Goal: Find specific fact

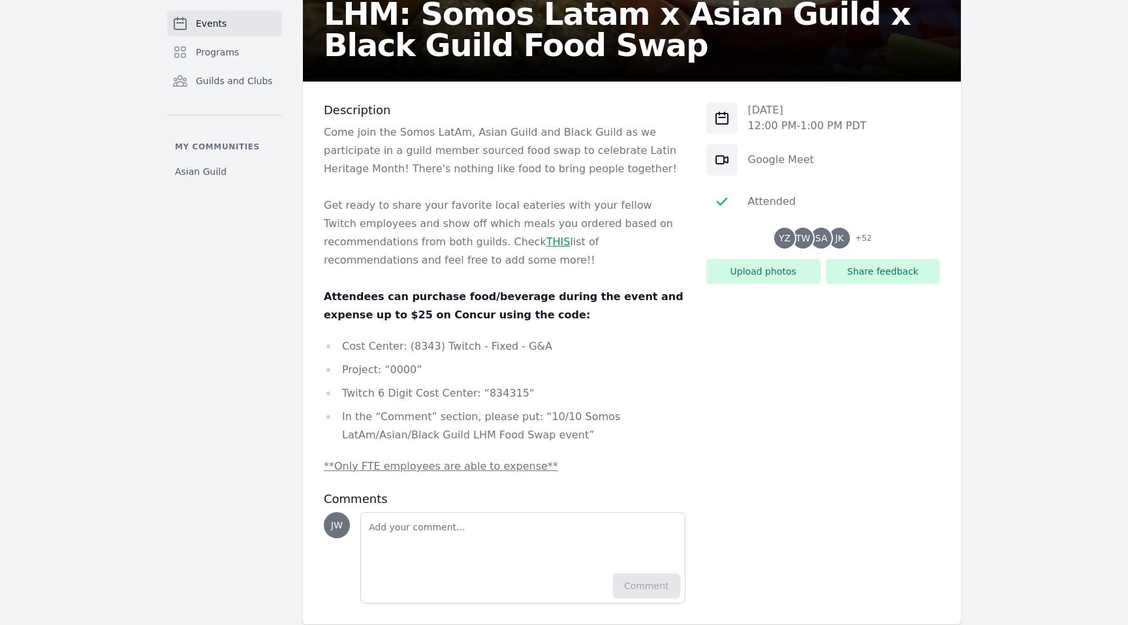
scroll to position [266, 0]
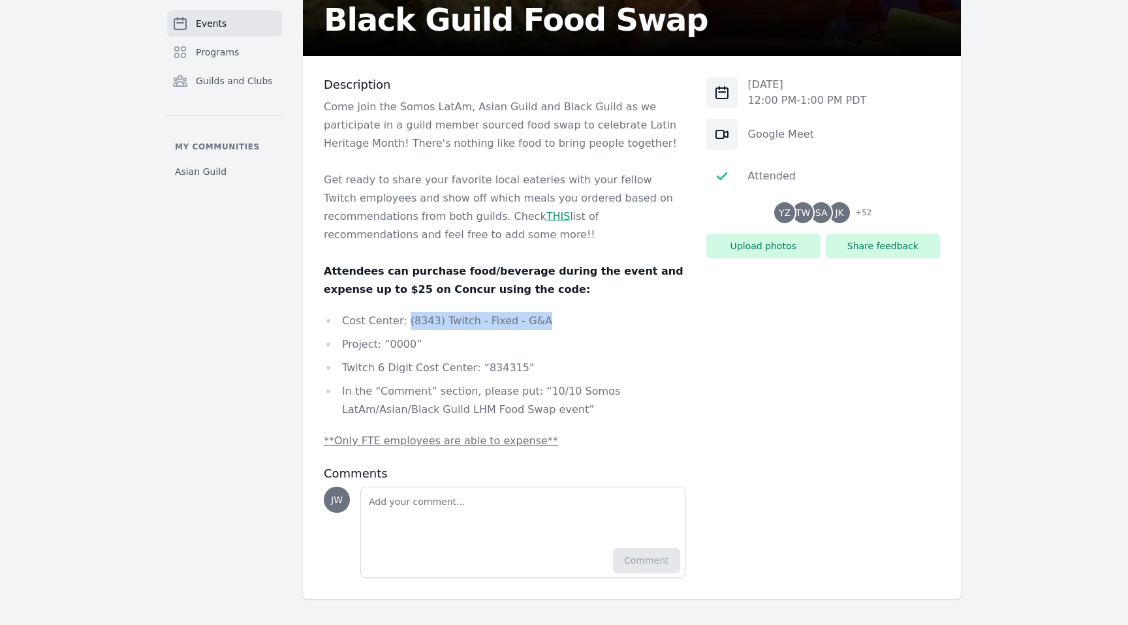
drag, startPoint x: 538, startPoint y: 321, endPoint x: 405, endPoint y: 324, distance: 132.5
click at [405, 324] on li "Cost Center: (8343) Twitch - Fixed - G&A" at bounding box center [505, 321] width 362 height 18
copy li "(8343) Twitch - Fixed - G&A"
click at [496, 386] on li "In the “Comment” section, please put: “10/10 Somos LatAm/Asian/Black Guild LHM …" at bounding box center [505, 400] width 362 height 37
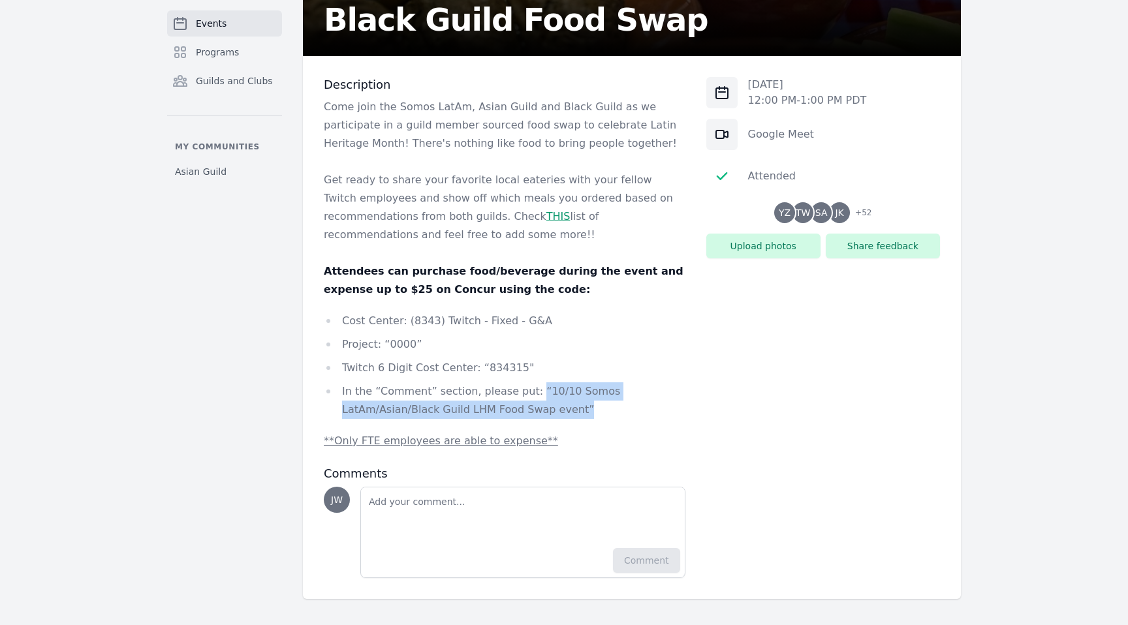
drag, startPoint x: 525, startPoint y: 392, endPoint x: 486, endPoint y: 408, distance: 42.4
click at [486, 408] on li "In the “Comment” section, please put: “10/10 Somos LatAm/Asian/Black Guild LHM …" at bounding box center [505, 400] width 362 height 37
copy li "“10/10 Somos LatAm/Asian/Black Guild LHM Food Swap event”"
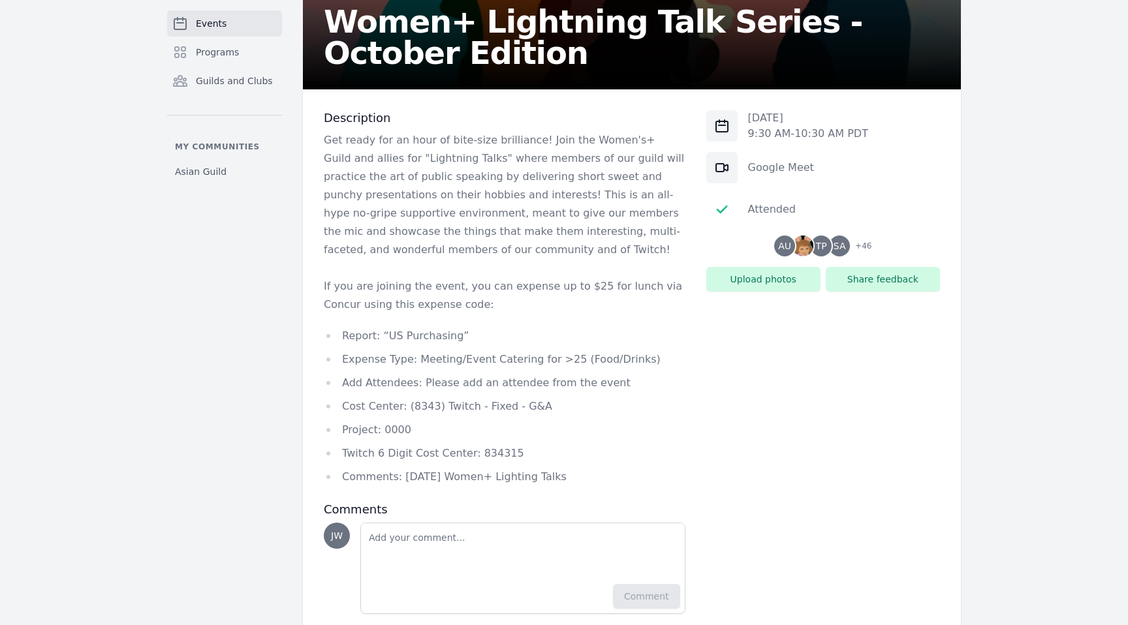
scroll to position [269, 0]
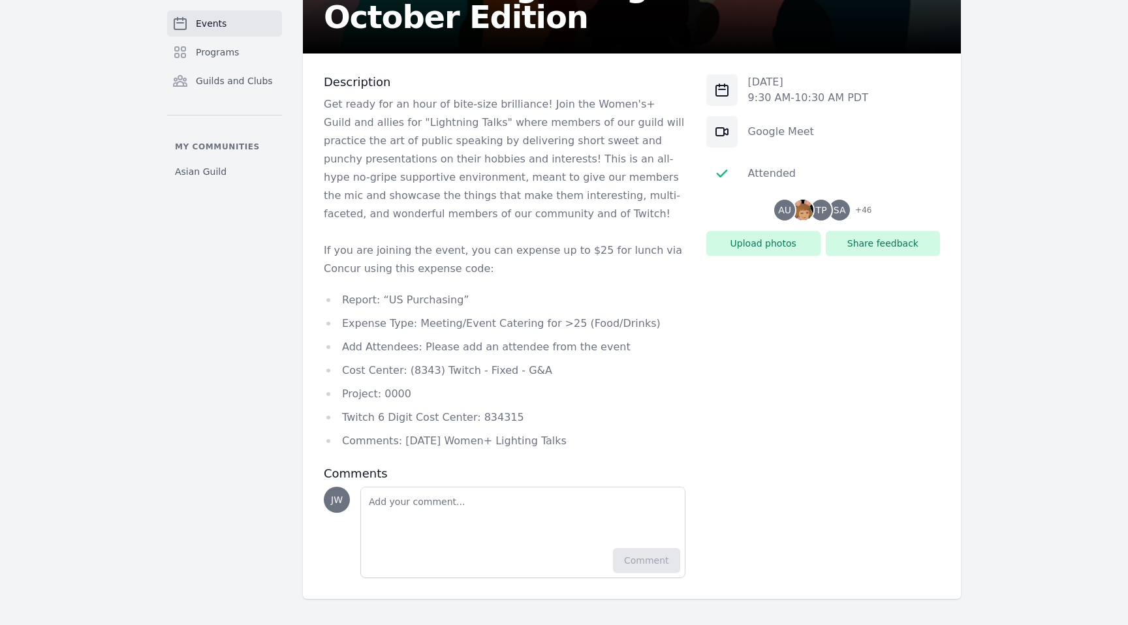
click at [476, 311] on ul "Report: “US Purchasing” Expense Type: Meeting/Event Catering for >25 (Food/Drin…" at bounding box center [505, 370] width 362 height 159
drag, startPoint x: 636, startPoint y: 322, endPoint x: 417, endPoint y: 319, distance: 218.7
click at [417, 319] on li "Expense Type: Meeting/Event Catering for >25 (Food/Drinks)" at bounding box center [505, 324] width 362 height 18
copy li "Meeting/Event Catering for >25 (Food/Drinks)"
drag, startPoint x: 527, startPoint y: 416, endPoint x: 474, endPoint y: 417, distance: 53.5
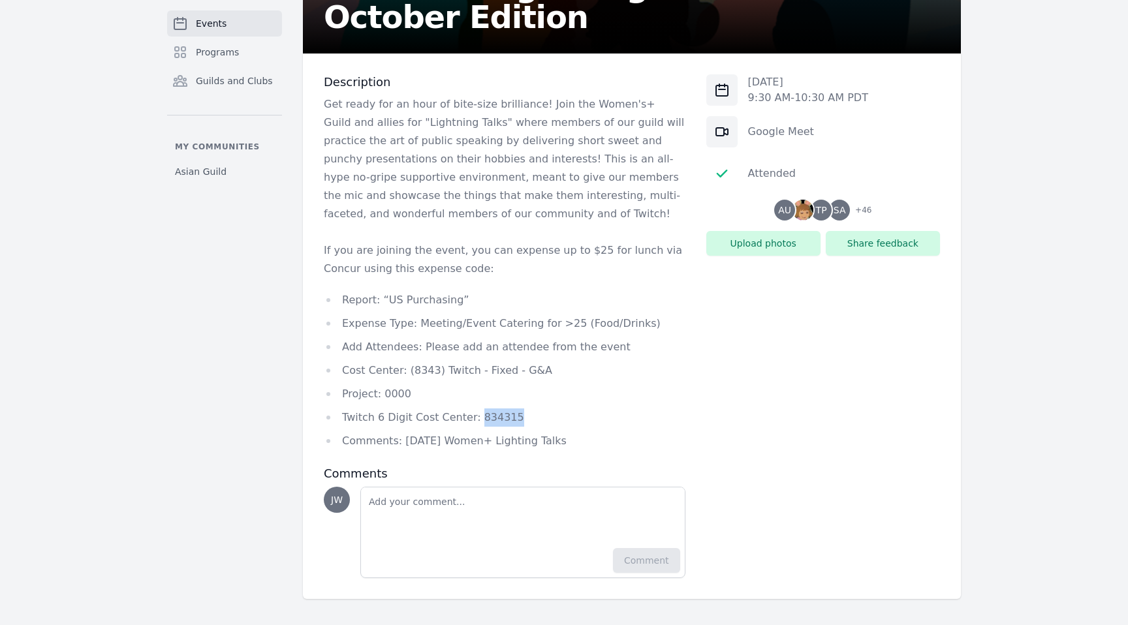
click at [474, 417] on li "Twitch 6 Digit Cost Center: 834315" at bounding box center [505, 418] width 362 height 18
copy li "834315"
click at [538, 411] on li "Twitch 6 Digit Cost Center: 834315" at bounding box center [505, 418] width 362 height 18
drag, startPoint x: 647, startPoint y: 320, endPoint x: 416, endPoint y: 328, distance: 231.2
click at [416, 328] on li "Expense Type: Meeting/Event Catering for >25 (Food/Drinks)" at bounding box center [505, 324] width 362 height 18
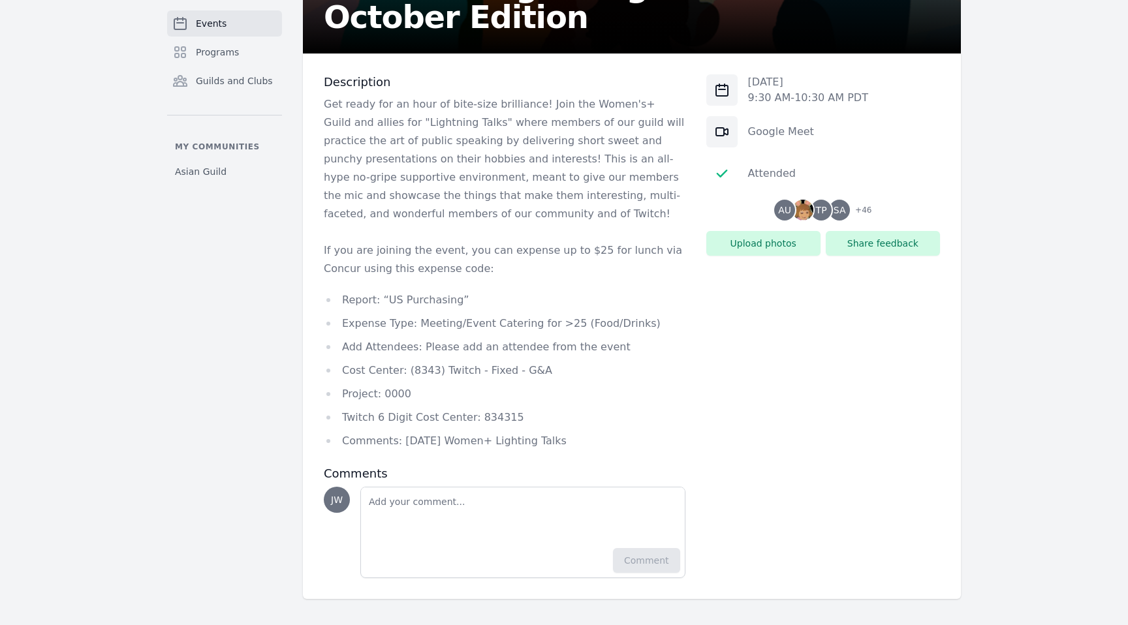
drag, startPoint x: 570, startPoint y: 438, endPoint x: 399, endPoint y: 438, distance: 171.6
click at [399, 438] on li "Comments: October 9th Women+ Lighting Talks" at bounding box center [505, 441] width 362 height 18
copy li "October 9th Women+ Lighting Talks"
drag, startPoint x: 639, startPoint y: 328, endPoint x: 416, endPoint y: 329, distance: 223.2
click at [416, 329] on li "Expense Type: Meeting/Event Catering for >25 (Food/Drinks)" at bounding box center [505, 324] width 362 height 18
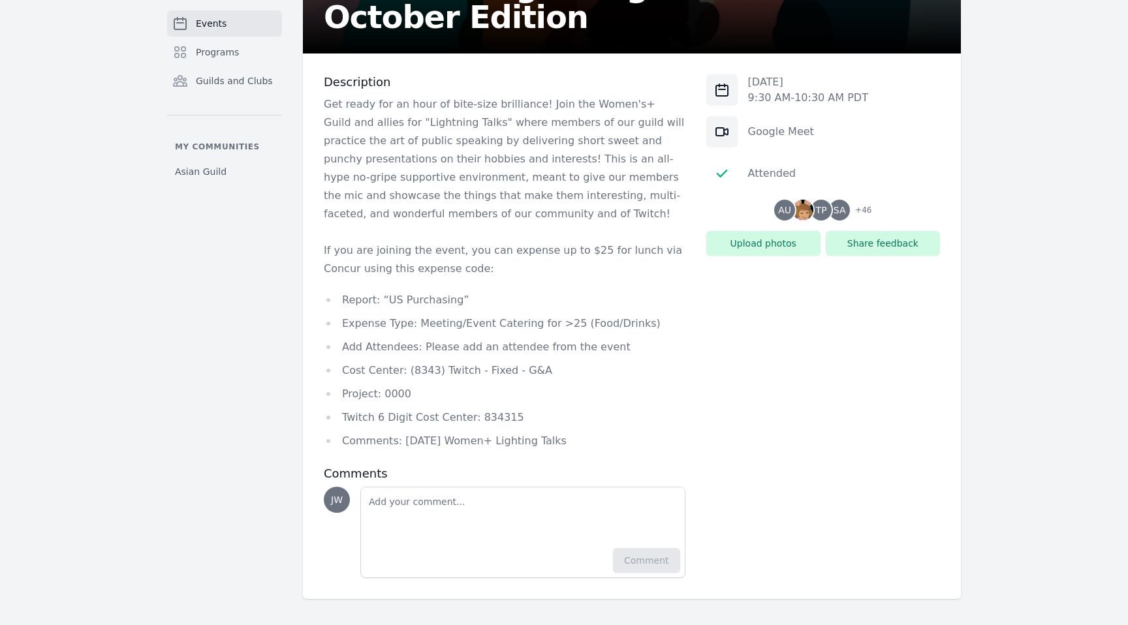
copy li "Meeting/Event Catering for >25 (Food/Drinks)"
click at [571, 242] on p "If you are joining the event, you can expense up to $25 for lunch via Concur us…" at bounding box center [505, 259] width 362 height 37
drag, startPoint x: 576, startPoint y: 444, endPoint x: 400, endPoint y: 444, distance: 175.6
click at [400, 444] on li "Comments: October 9th Women+ Lighting Talks" at bounding box center [505, 441] width 362 height 18
copy li "October 9th Women+ Lighting Talks"
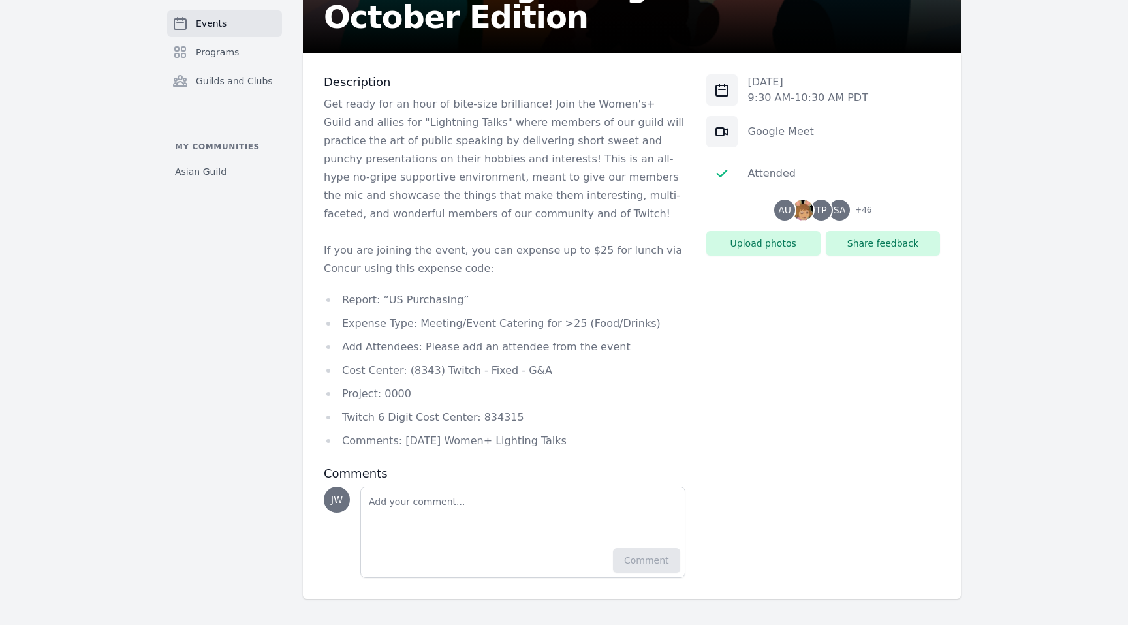
click at [501, 418] on li "Twitch 6 Digit Cost Center: 834315" at bounding box center [505, 418] width 362 height 18
drag, startPoint x: 546, startPoint y: 370, endPoint x: 405, endPoint y: 372, distance: 141.0
click at [405, 372] on li "Cost Center: (8343) Twitch - Fixed - G&A" at bounding box center [505, 371] width 362 height 18
copy li "(8343) Twitch - Fixed - G&A"
